Goal: Consume media (video, audio): Consume media (video, audio)

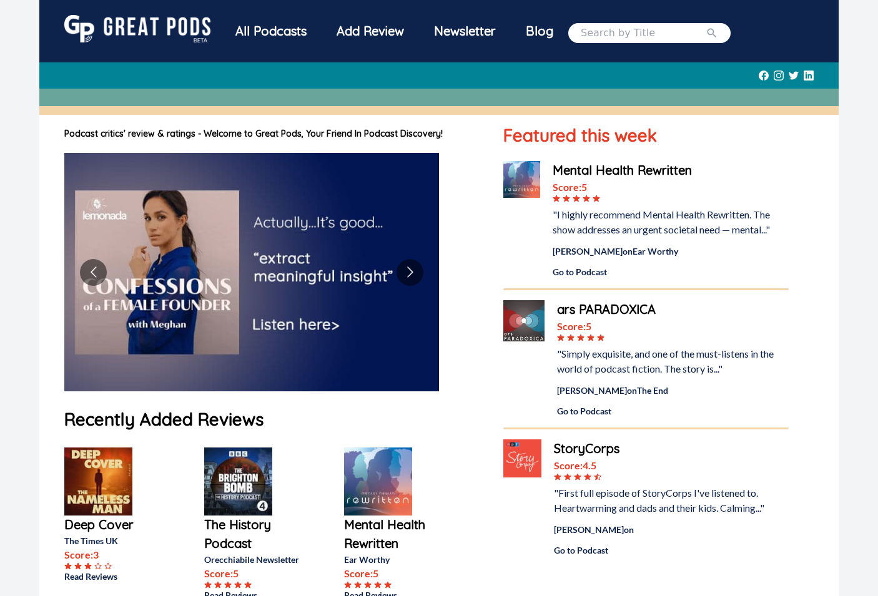
scroll to position [187, 0]
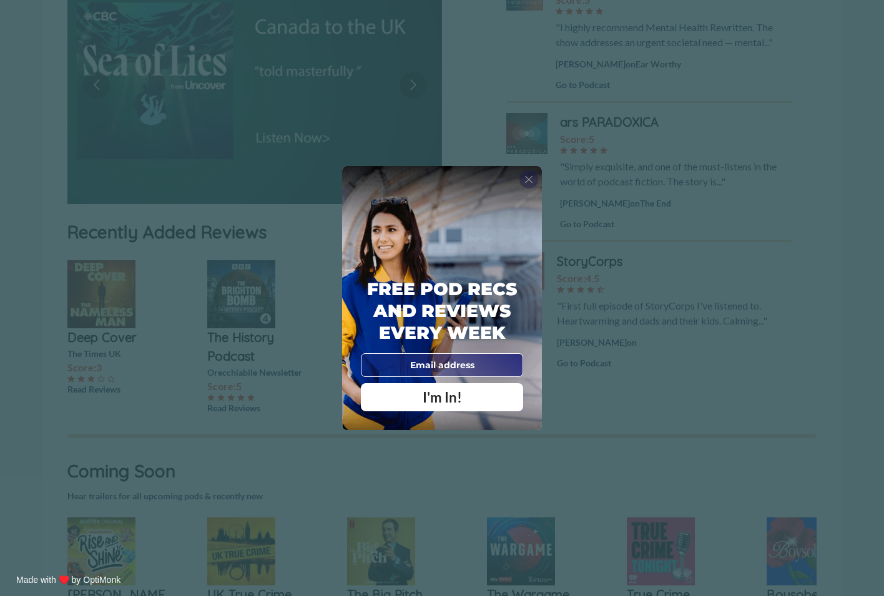
click at [531, 179] on span "X" at bounding box center [528, 179] width 9 height 12
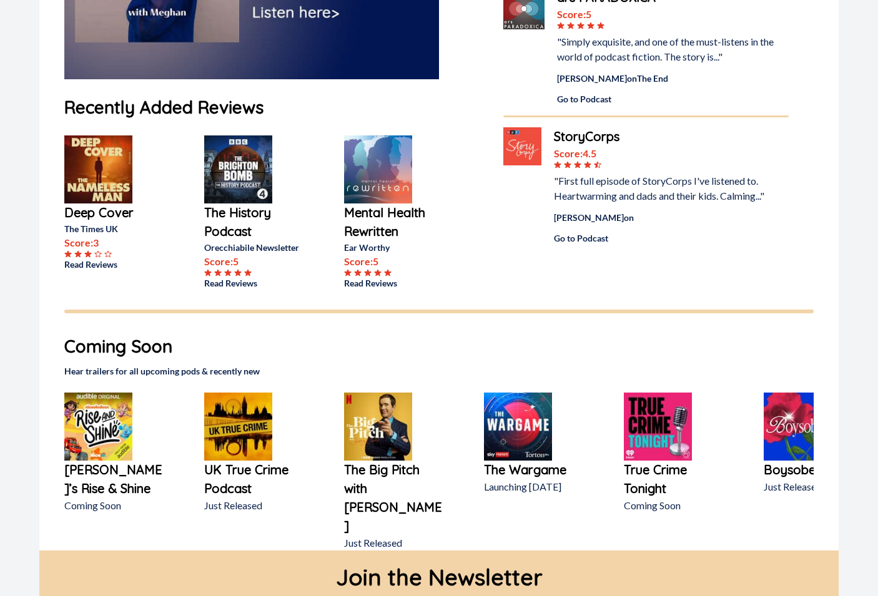
scroll to position [399, 0]
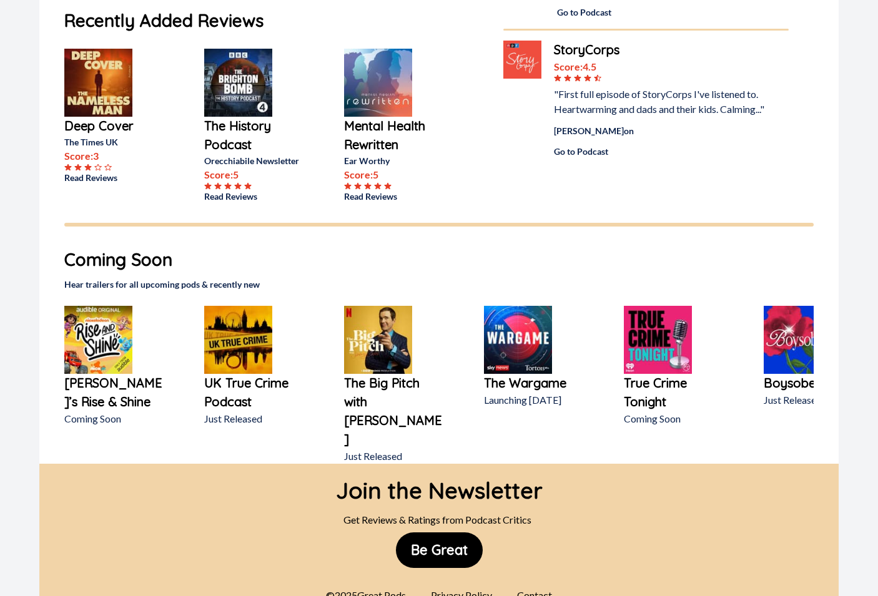
click at [385, 352] on img at bounding box center [378, 340] width 68 height 68
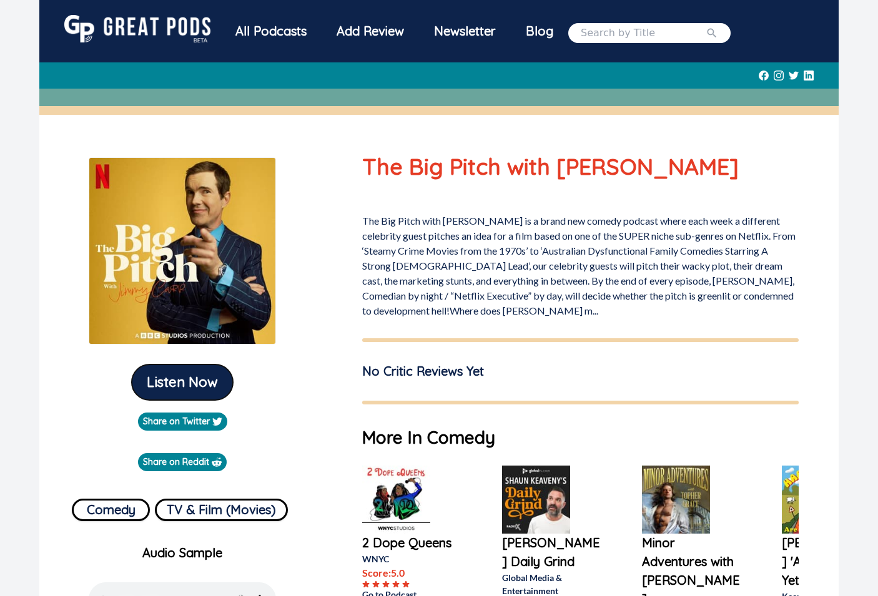
click at [177, 385] on button "Listen Now" at bounding box center [182, 383] width 101 height 36
